Goal: Navigation & Orientation: Find specific page/section

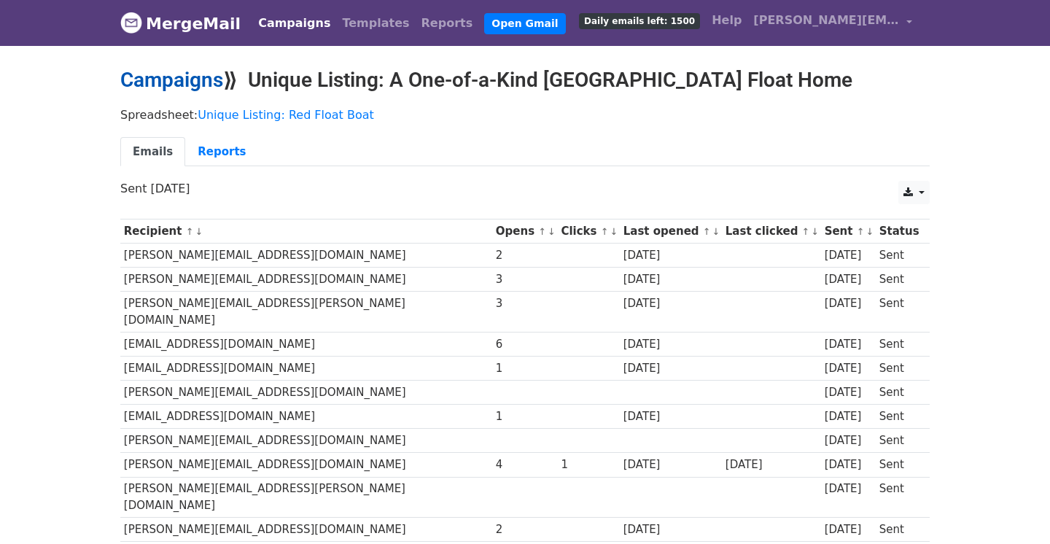
click at [169, 84] on link "Campaigns" at bounding box center [171, 80] width 103 height 24
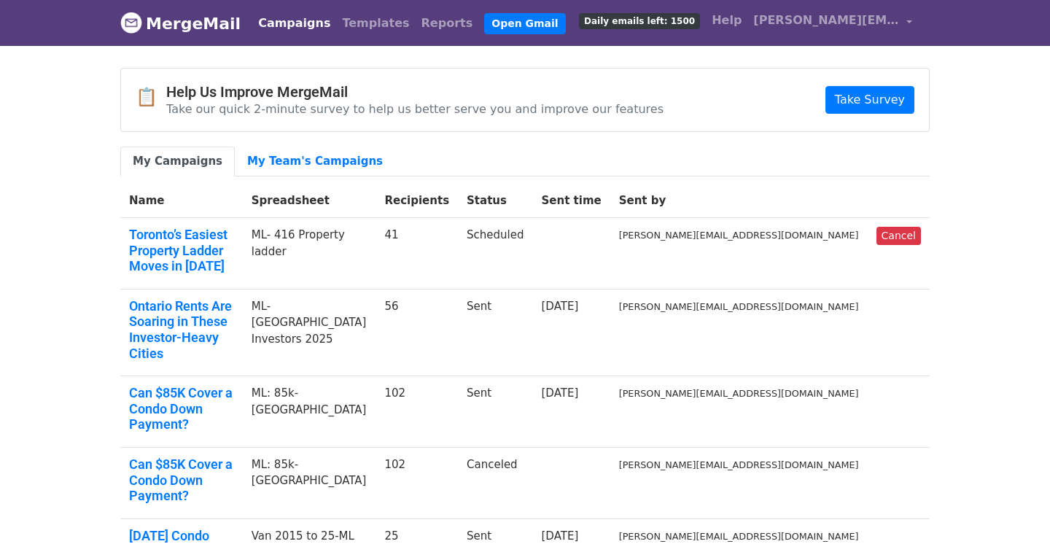
click at [158, 27] on link "MergeMail" at bounding box center [180, 23] width 120 height 31
click at [206, 26] on link "MergeMail" at bounding box center [180, 23] width 120 height 31
